Goal: Transaction & Acquisition: Purchase product/service

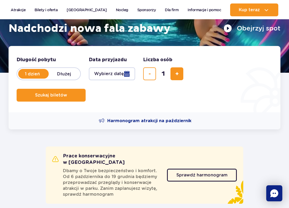
scroll to position [99, 0]
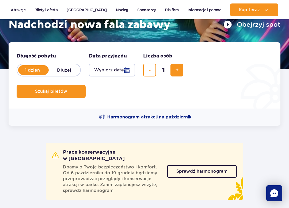
click at [113, 69] on button "Wybierz datę" at bounding box center [112, 70] width 46 height 13
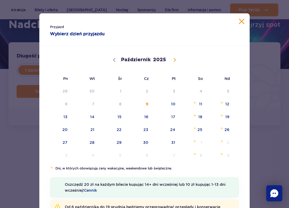
scroll to position [21, 0]
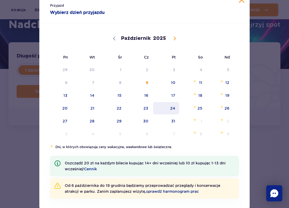
click at [176, 105] on span "24" at bounding box center [165, 108] width 27 height 12
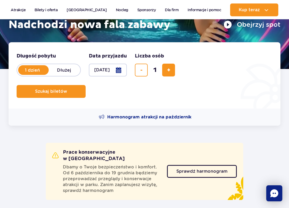
click at [168, 70] on span "dodaj bilet" at bounding box center [168, 70] width 3 height 0
type input "2"
click at [46, 92] on span "Szukaj biletów" at bounding box center [51, 91] width 32 height 5
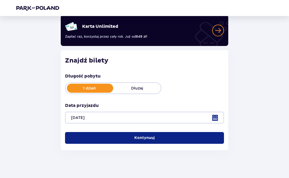
scroll to position [37, 0]
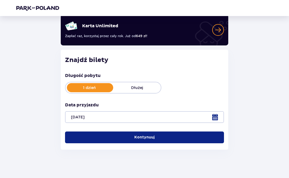
click at [156, 135] on span "button" at bounding box center [155, 137] width 5 height 5
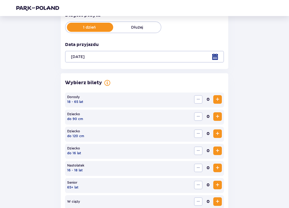
scroll to position [99, 0]
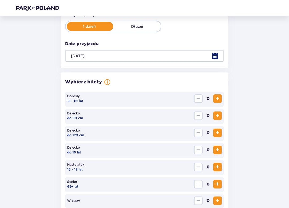
click at [215, 97] on span "Zwiększ" at bounding box center [217, 98] width 6 height 6
click at [217, 100] on span "Zwiększ" at bounding box center [217, 98] width 6 height 6
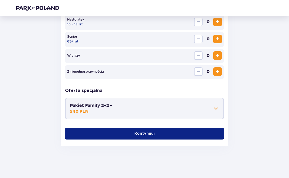
click at [156, 133] on span "button" at bounding box center [155, 133] width 5 height 5
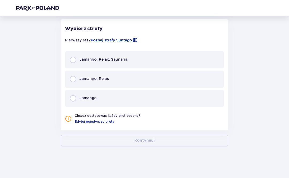
scroll to position [355, 0]
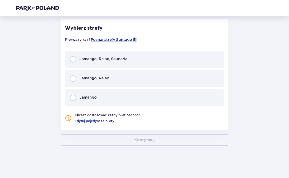
click at [75, 80] on input "radio" at bounding box center [73, 78] width 6 height 6
radio input "true"
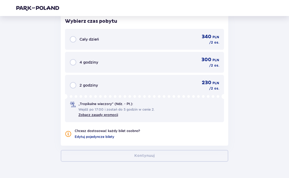
scroll to position [479, 0]
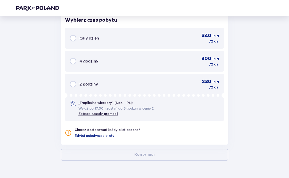
click at [162, 38] on div "Cały dzień 340 PLN / 2 os." at bounding box center [144, 38] width 149 height 11
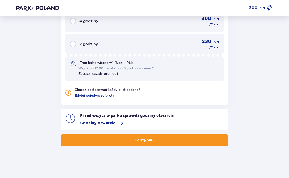
scroll to position [519, 0]
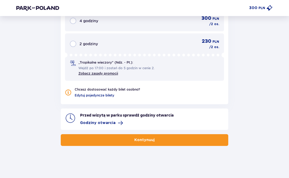
click at [149, 138] on p "Kontynuuj" at bounding box center [144, 139] width 20 height 5
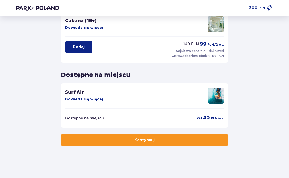
click at [161, 137] on button "Kontynuuj" at bounding box center [144, 140] width 167 height 12
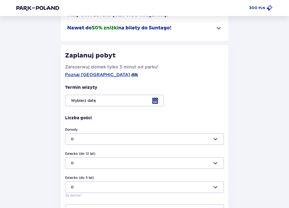
scroll to position [61, 0]
click at [106, 101] on div at bounding box center [144, 100] width 159 height 12
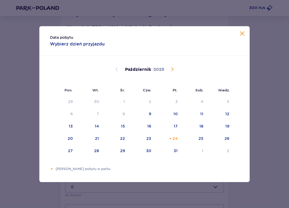
click at [176, 138] on div "24" at bounding box center [174, 138] width 5 height 5
click at [241, 34] on span "Zamknij" at bounding box center [242, 33] width 6 height 6
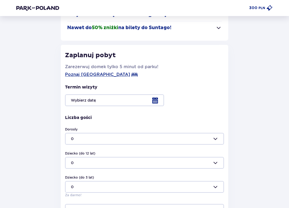
click at [142, 101] on div at bounding box center [144, 100] width 159 height 12
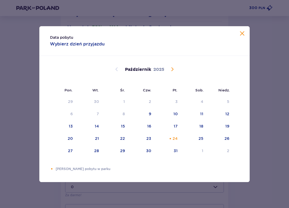
click at [176, 138] on div "24" at bounding box center [174, 138] width 5 height 5
click at [275, 103] on div "Data pobytu Wybierz dzień przyjazdu Pon. Wt. Śr. Czw. Pt. Sob. [GEOGRAPHIC_DATA…" at bounding box center [144, 104] width 289 height 208
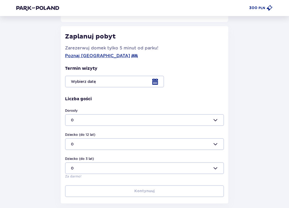
scroll to position [83, 0]
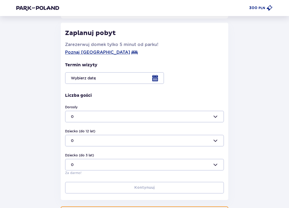
click at [140, 115] on div at bounding box center [144, 117] width 159 height 12
click at [77, 150] on span "2" at bounding box center [144, 153] width 158 height 11
type input "2"
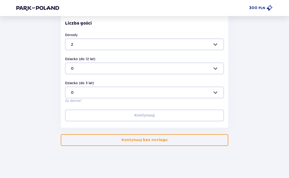
scroll to position [156, 0]
click at [140, 143] on button "Kontynuuj bez noclegu" at bounding box center [144, 140] width 167 height 12
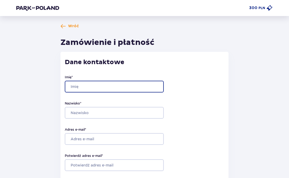
click at [113, 84] on input "Imię *" at bounding box center [114, 87] width 99 height 12
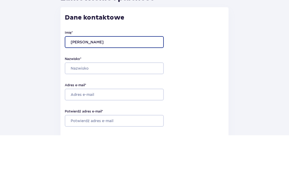
type input "[PERSON_NAME]"
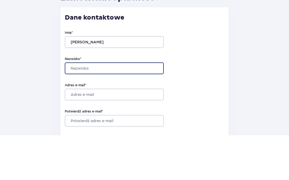
click at [109, 107] on input "Nazwisko *" at bounding box center [114, 113] width 99 height 12
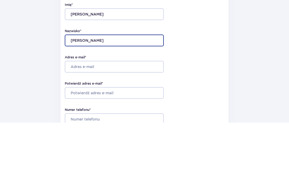
type input "[PERSON_NAME]"
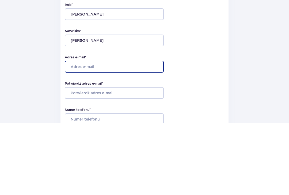
click at [71, 133] on input "Adres e-mail *" at bounding box center [114, 139] width 99 height 12
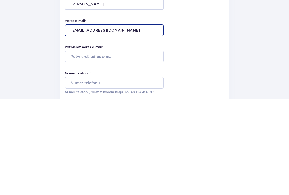
scroll to position [14, 0]
type input "[EMAIL_ADDRESS][DOMAIN_NAME]"
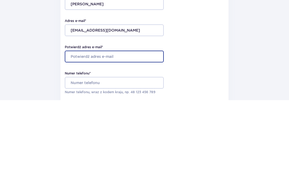
click at [70, 145] on input "Potwierdź adres e-mail *" at bounding box center [114, 151] width 99 height 12
type input "[EMAIL_ADDRESS][DOMAIN_NAME]"
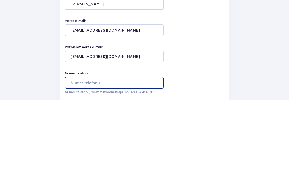
click at [78, 171] on input "Numer telefonu *" at bounding box center [114, 177] width 99 height 12
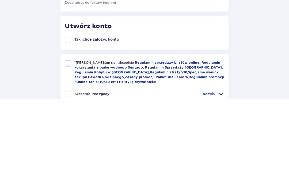
scroll to position [141, 0]
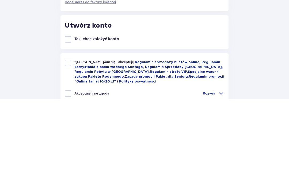
type input "788748485"
click at [70, 155] on div at bounding box center [68, 158] width 6 height 6
checkbox input "true"
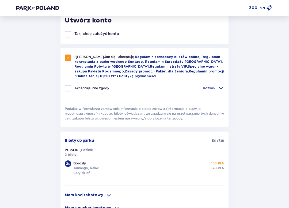
scroll to position [262, 0]
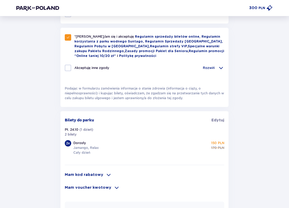
click at [70, 67] on div at bounding box center [68, 68] width 6 height 6
checkbox input "true"
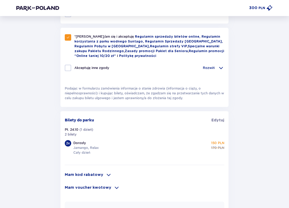
checkbox input "true"
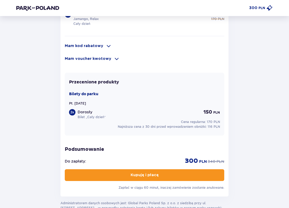
scroll to position [406, 0]
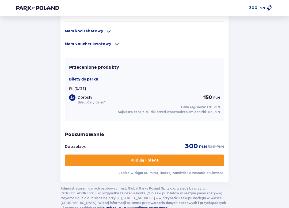
click at [160, 161] on span "button" at bounding box center [159, 160] width 5 height 5
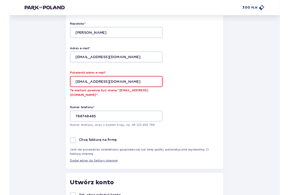
scroll to position [79, 0]
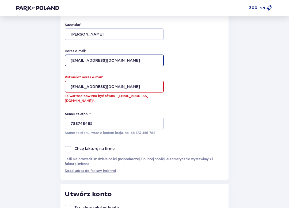
click at [105, 57] on input "[EMAIL_ADDRESS][DOMAIN_NAME]" at bounding box center [114, 61] width 99 height 12
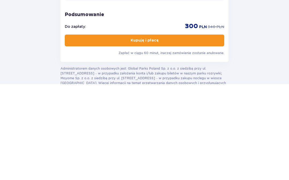
scroll to position [453, 0]
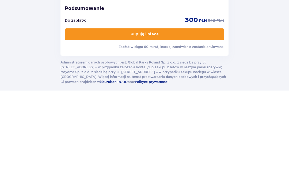
type input "[EMAIL_ADDRESS][DOMAIN_NAME]"
click at [140, 121] on p "Kupuję i płacę" at bounding box center [144, 123] width 28 height 5
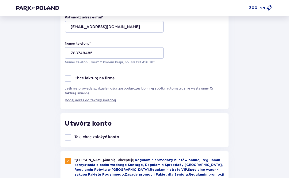
scroll to position [116, 0]
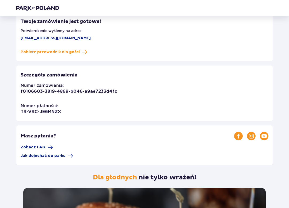
scroll to position [50, 0]
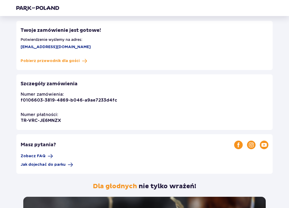
click at [38, 62] on span "Pobierz przewodnik dla gości" at bounding box center [50, 60] width 59 height 5
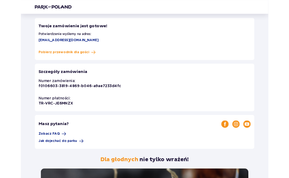
scroll to position [65, 0]
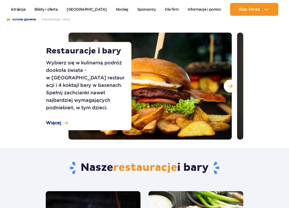
scroll to position [55, 0]
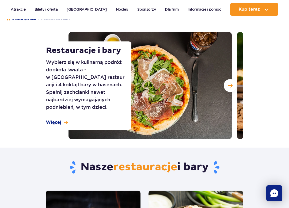
click at [56, 119] on span "Więcej" at bounding box center [53, 122] width 15 height 6
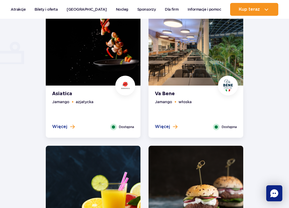
scroll to position [382, 0]
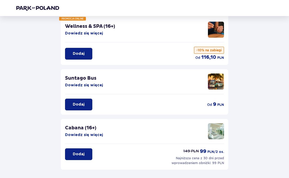
scroll to position [48, 0]
